Goal: Find specific page/section: Find specific page/section

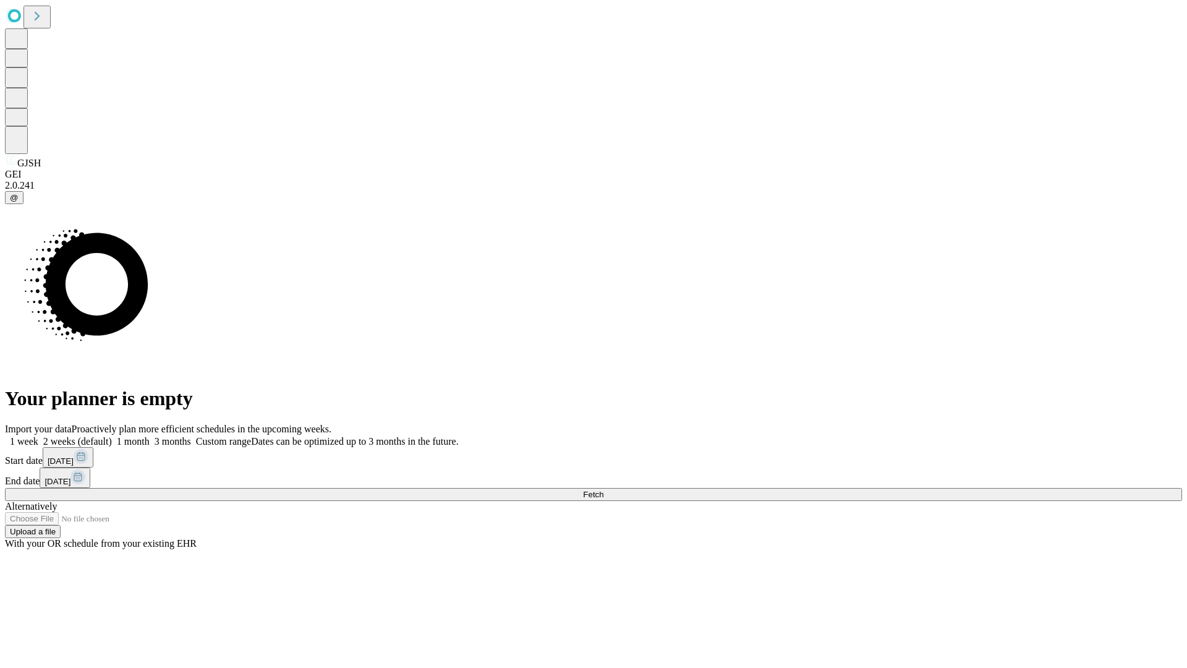
click at [603, 490] on span "Fetch" at bounding box center [593, 494] width 20 height 9
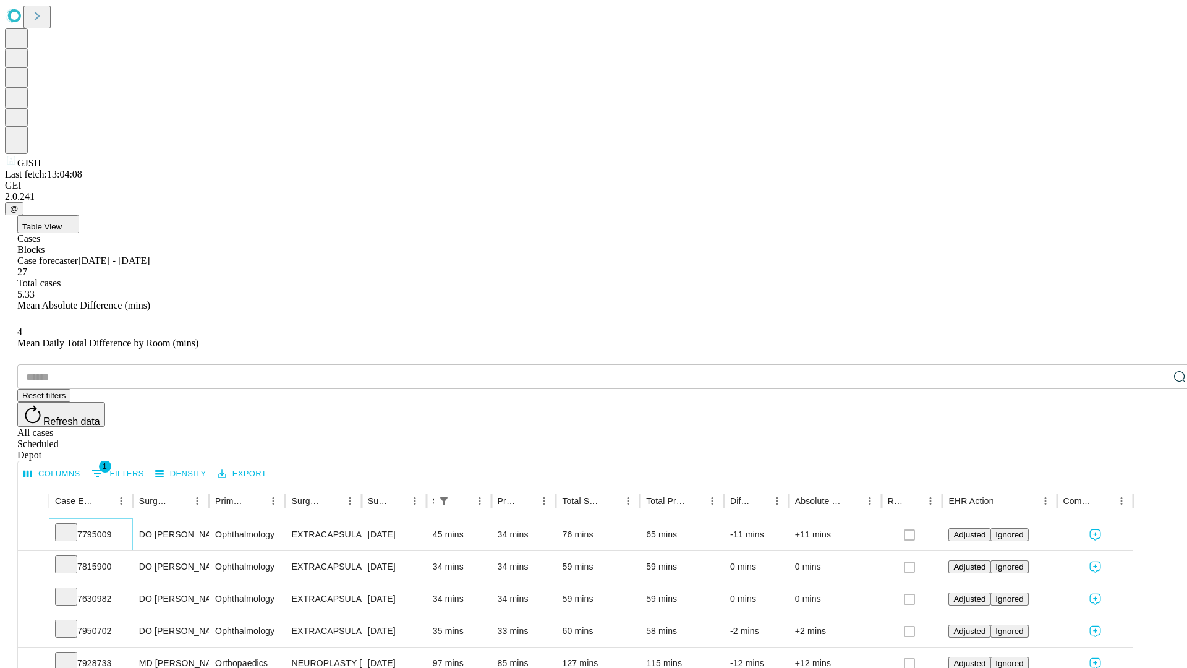
click at [72, 525] on icon at bounding box center [66, 531] width 12 height 12
